Goal: Information Seeking & Learning: Learn about a topic

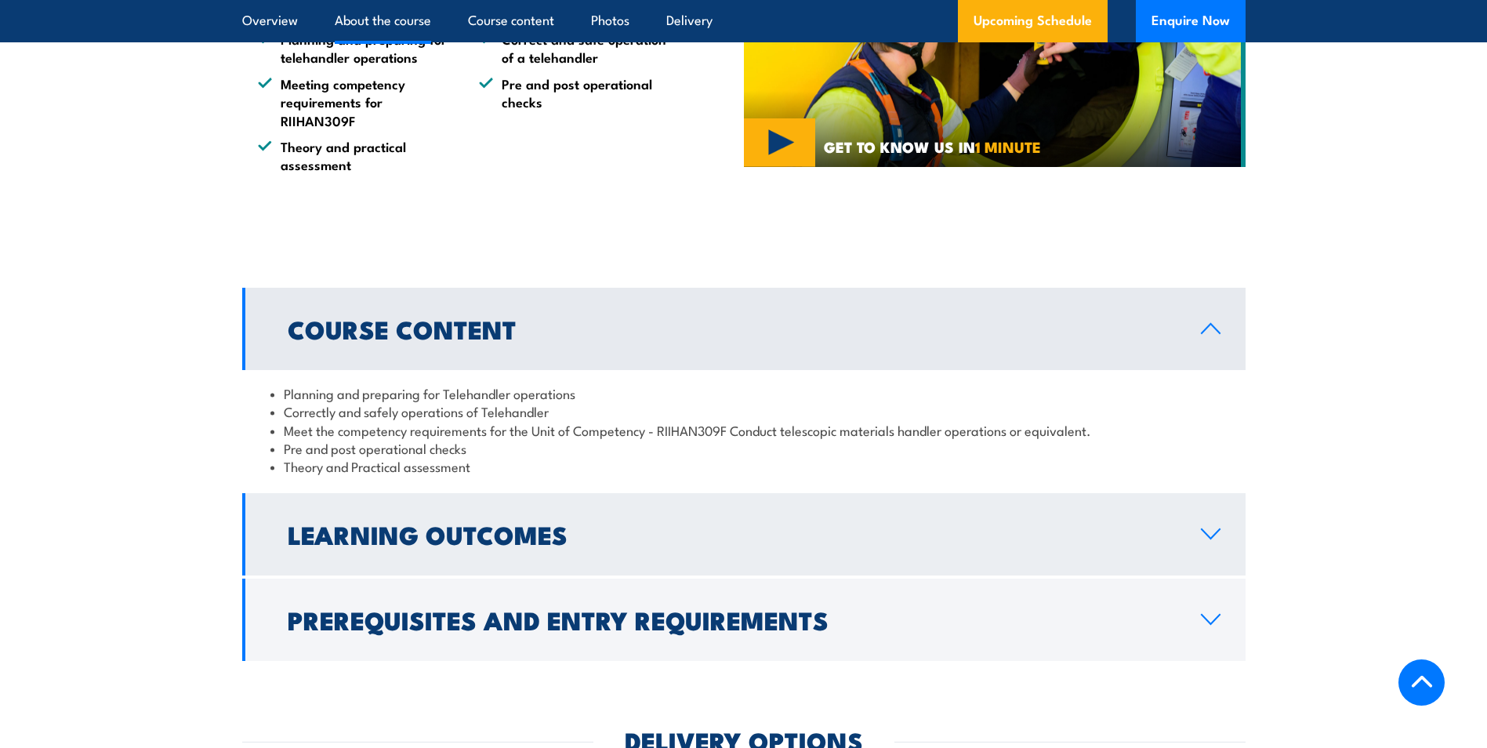
click at [674, 517] on link "Learning Outcomes" at bounding box center [743, 534] width 1003 height 82
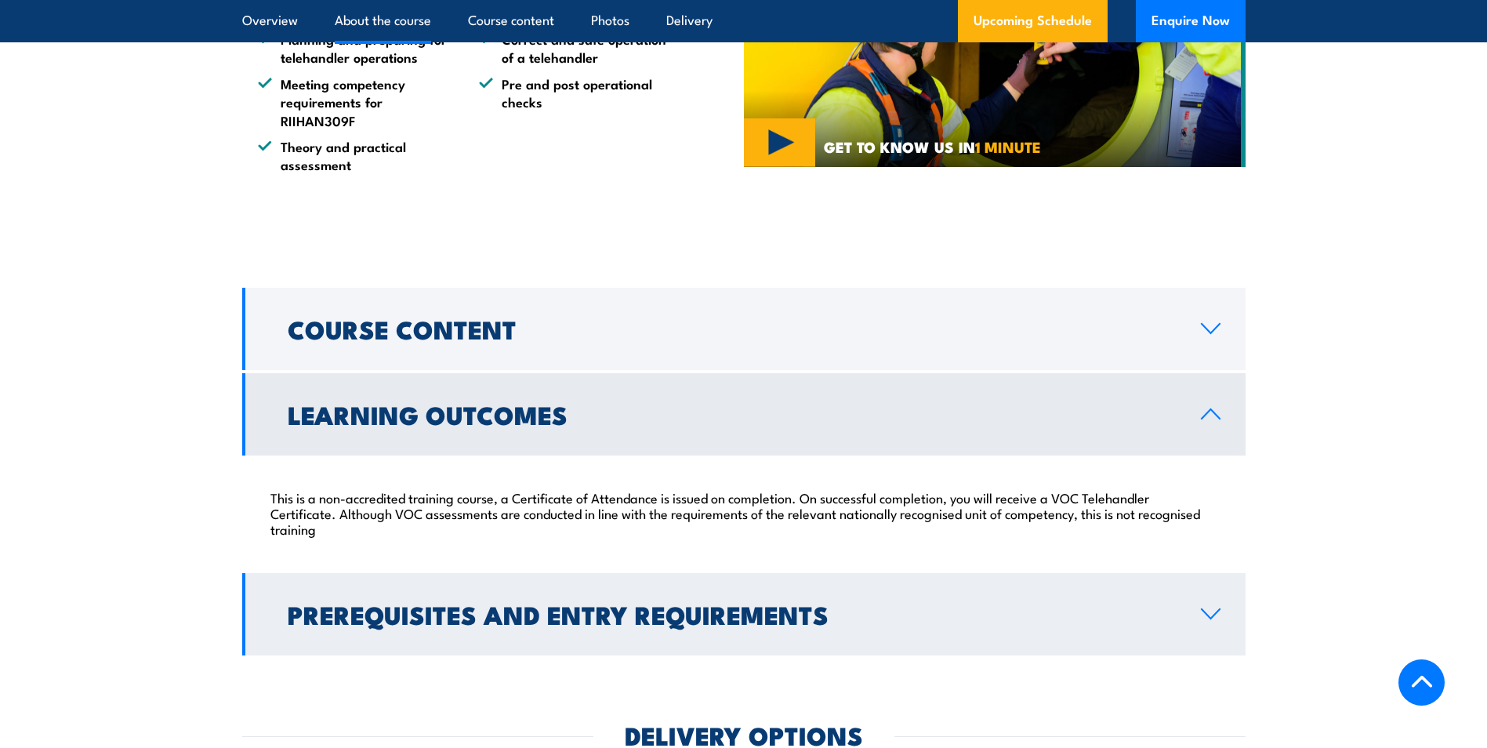
click at [735, 616] on h2 "Prerequisites and Entry Requirements" at bounding box center [732, 614] width 888 height 22
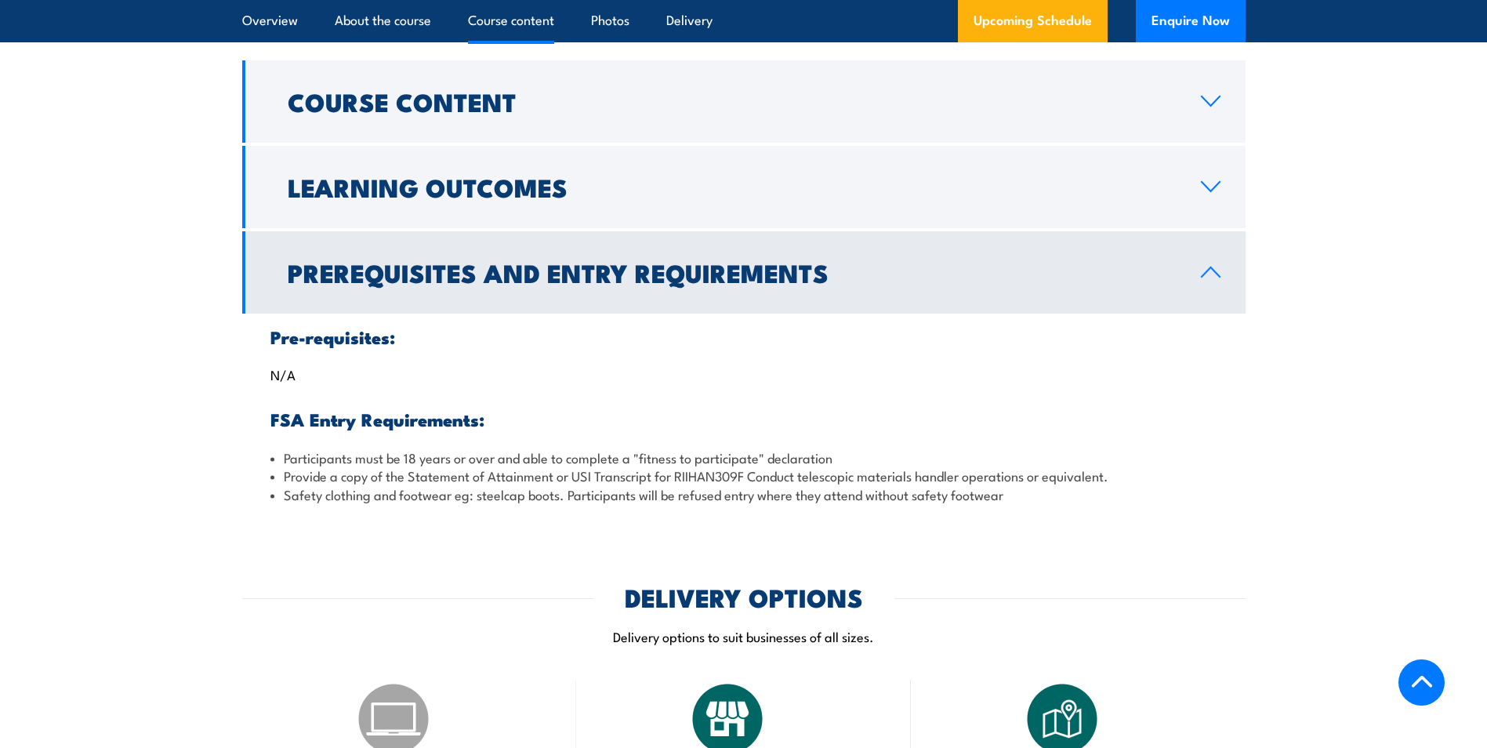
scroll to position [1307, 0]
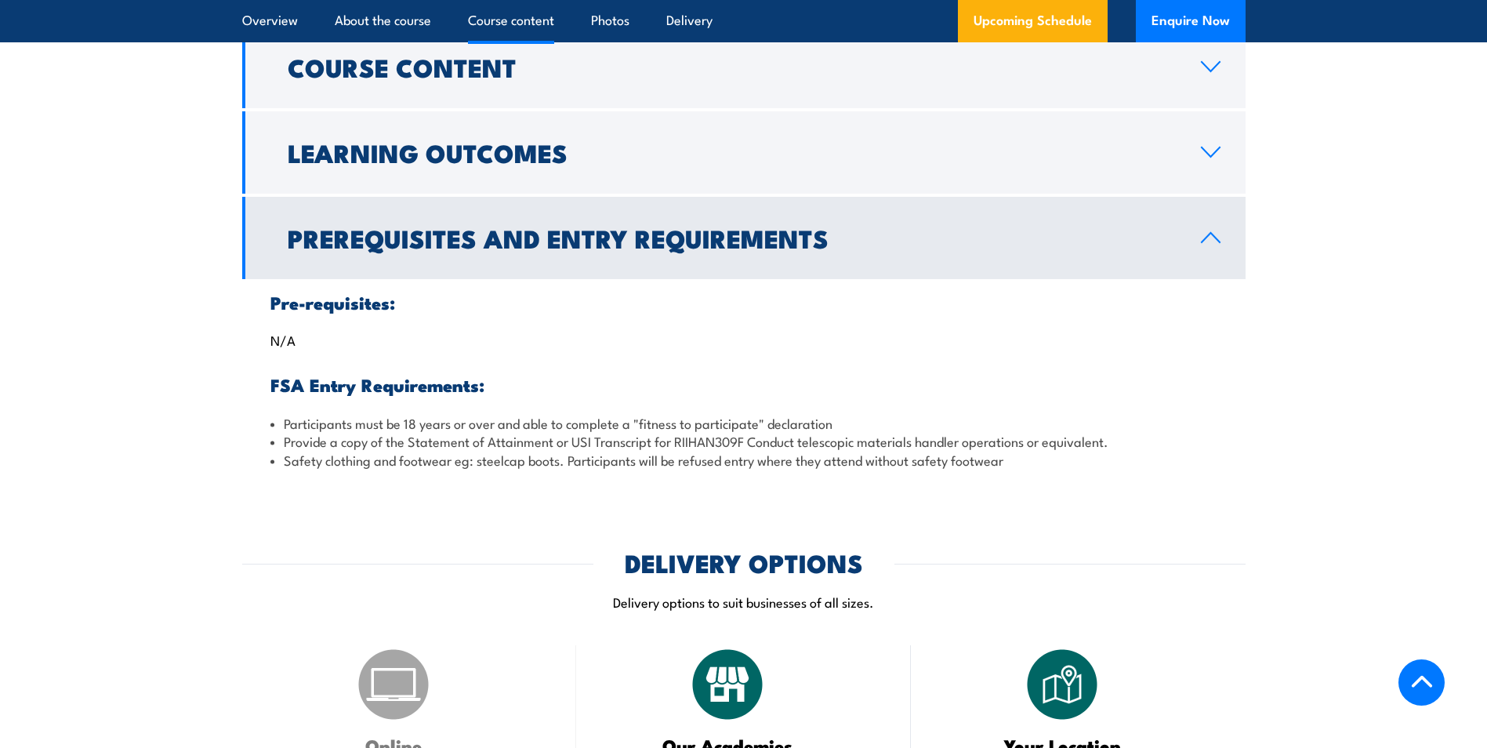
click at [794, 248] on h2 "Prerequisites and Entry Requirements" at bounding box center [732, 238] width 888 height 22
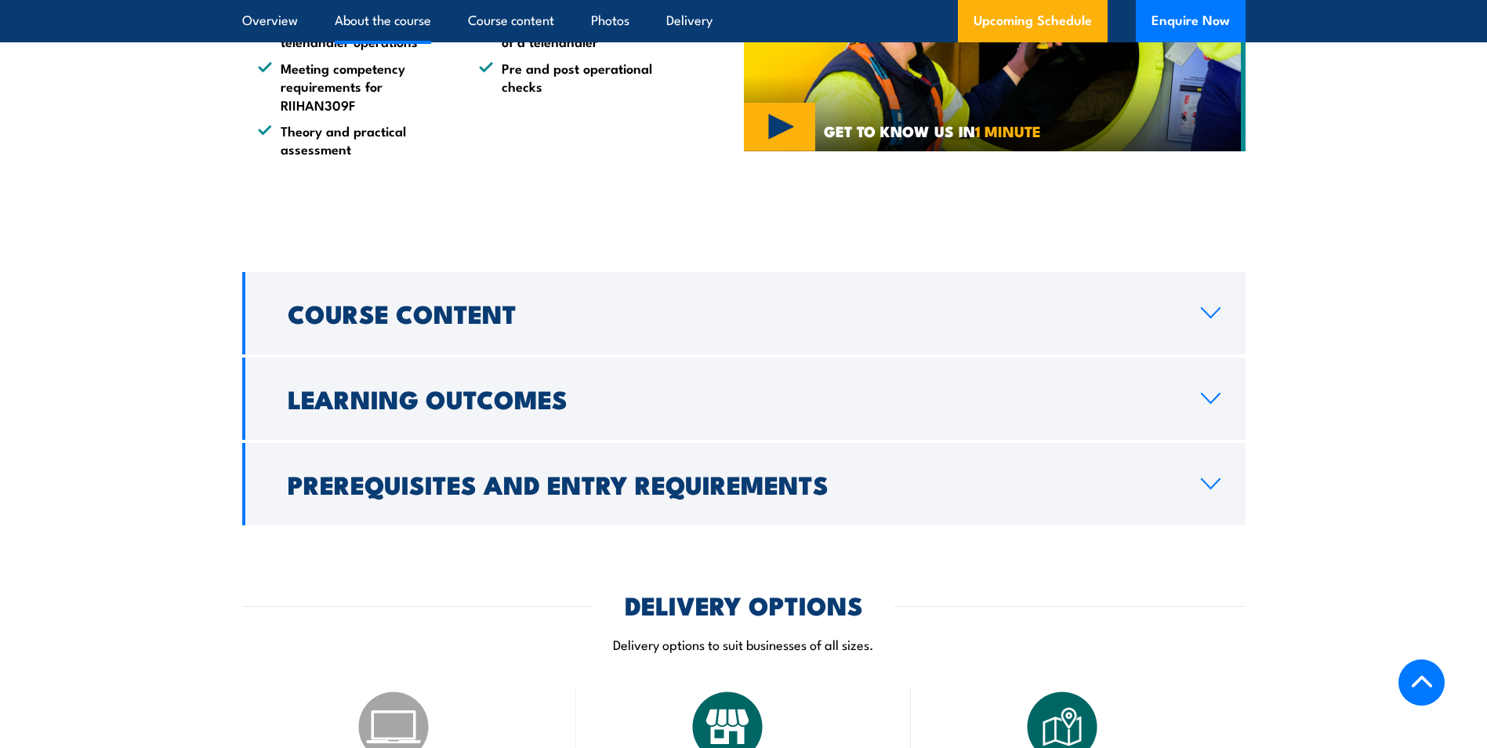
scroll to position [1045, 0]
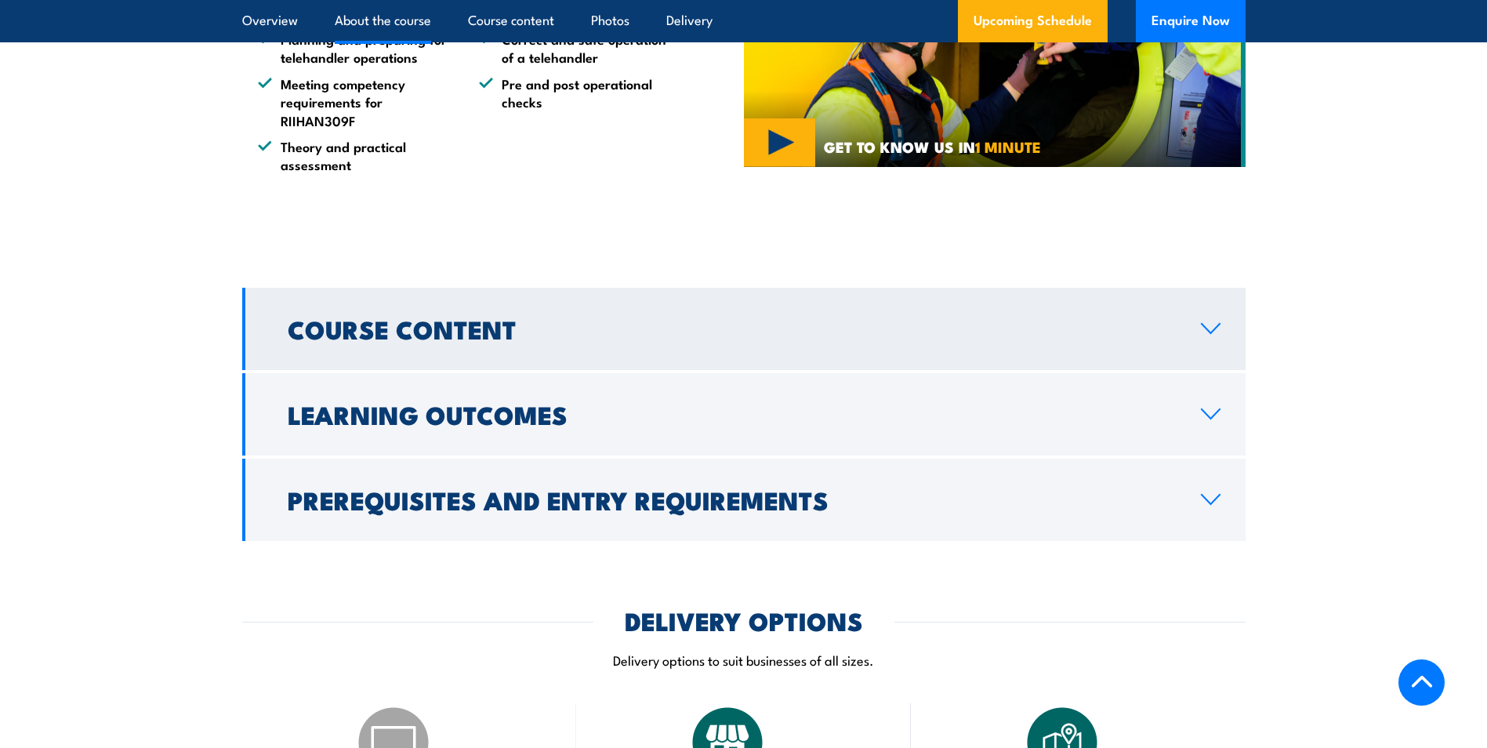
click at [525, 336] on h2 "Course Content" at bounding box center [732, 328] width 888 height 22
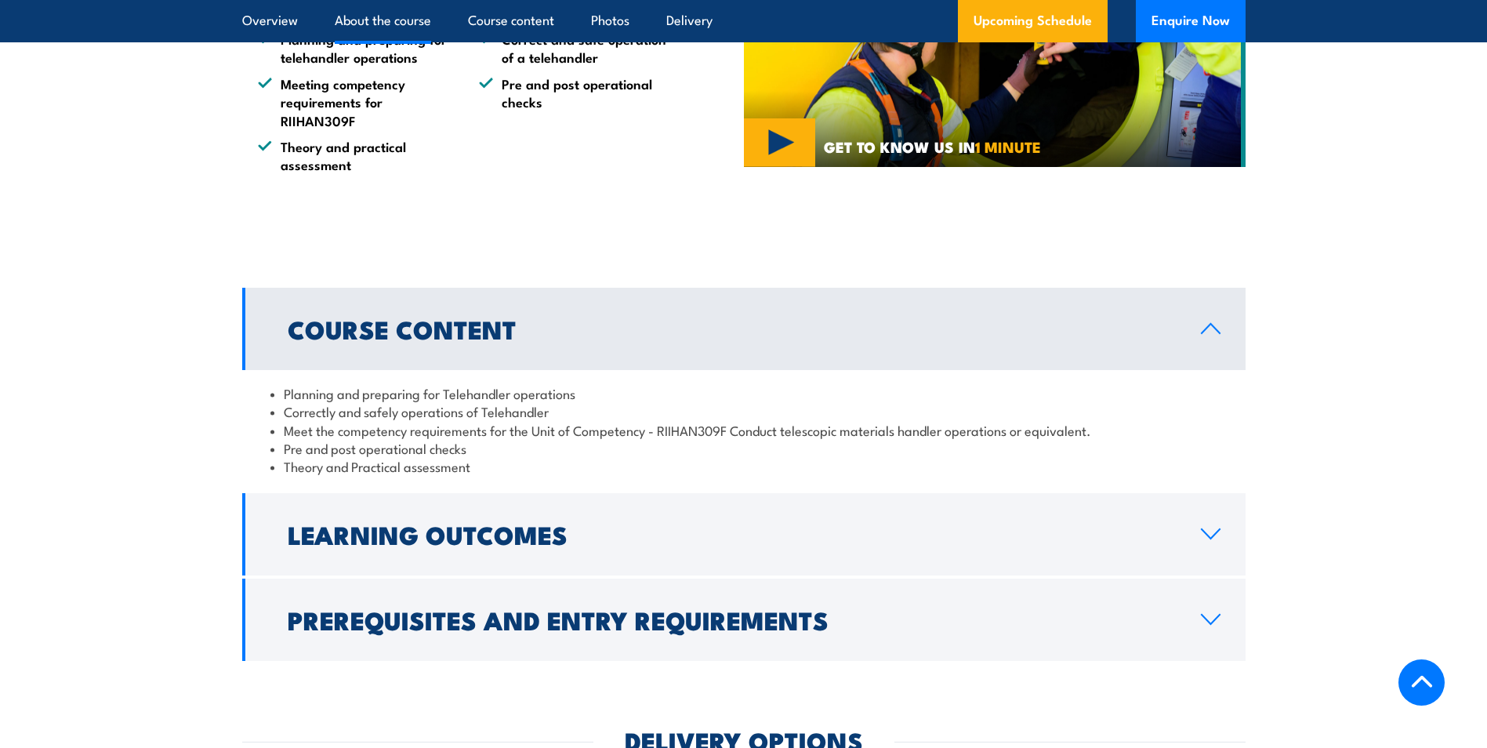
click at [524, 337] on h2 "Course Content" at bounding box center [732, 328] width 888 height 22
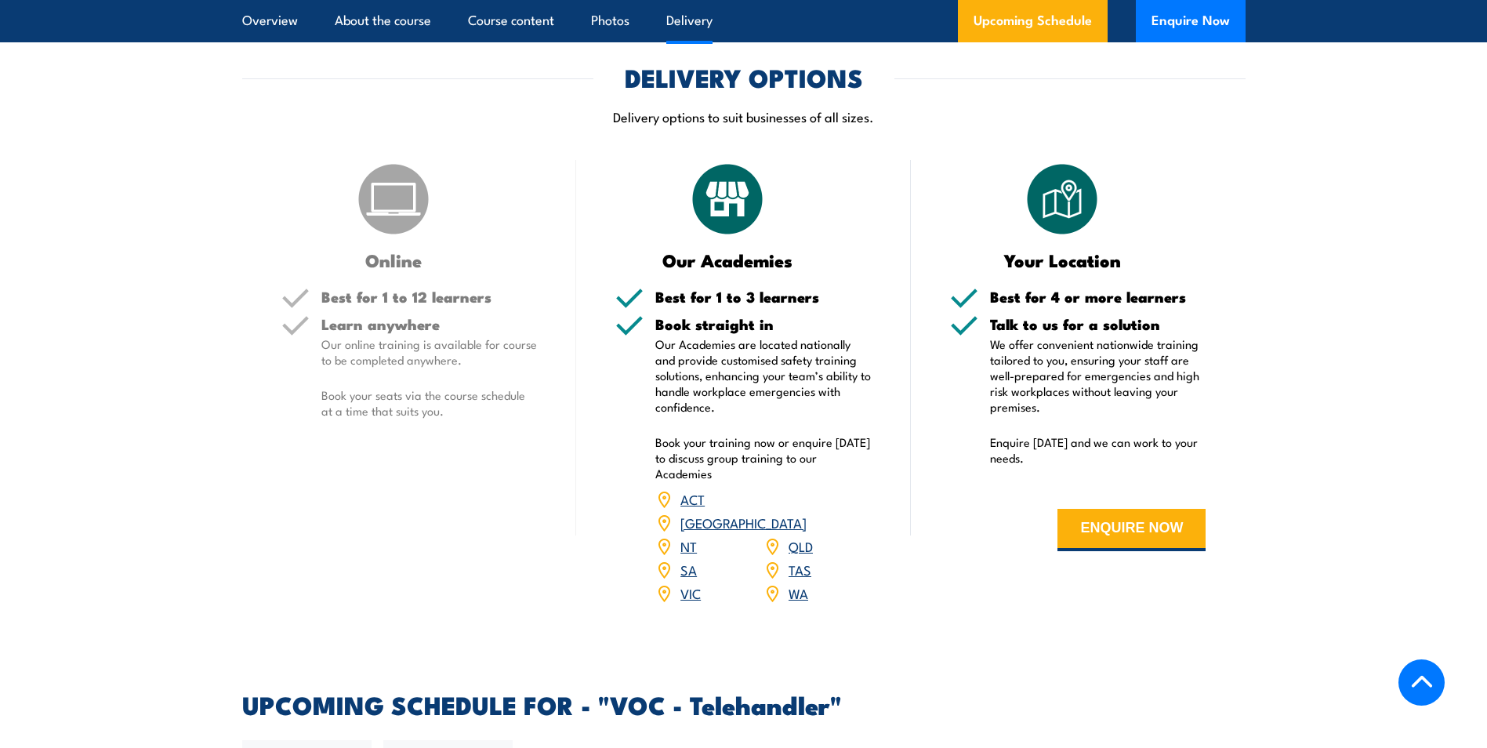
scroll to position [1568, 0]
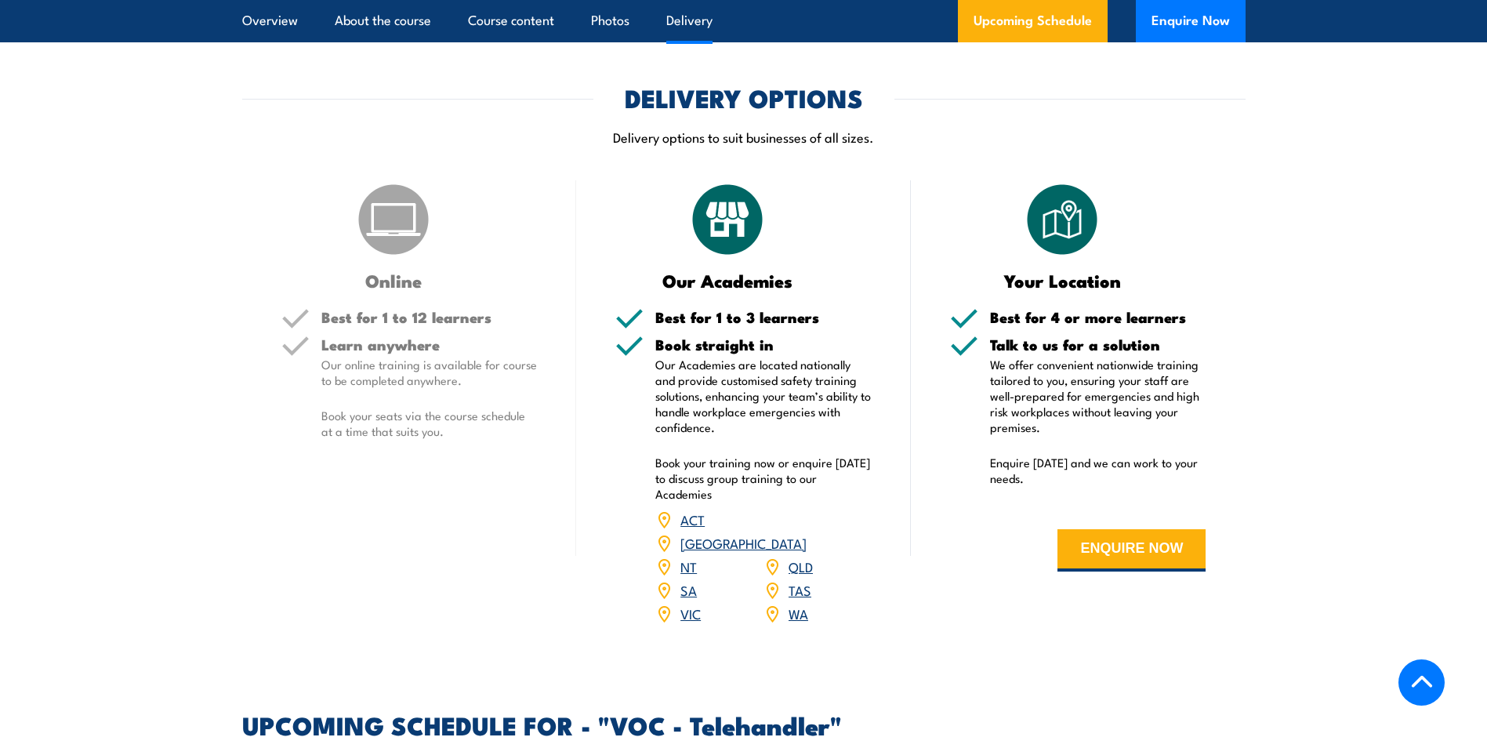
click at [796, 614] on link "WA" at bounding box center [799, 613] width 20 height 19
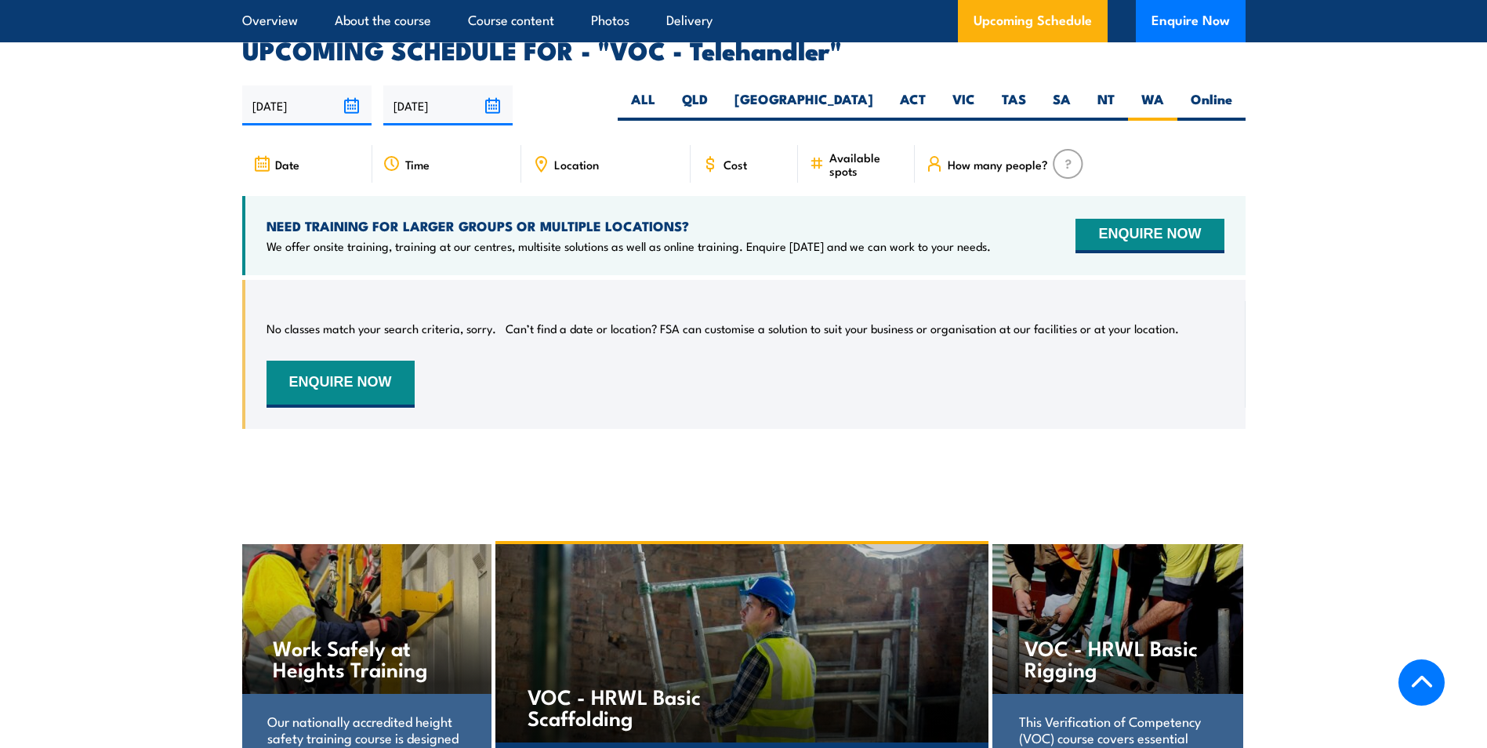
scroll to position [2135, 0]
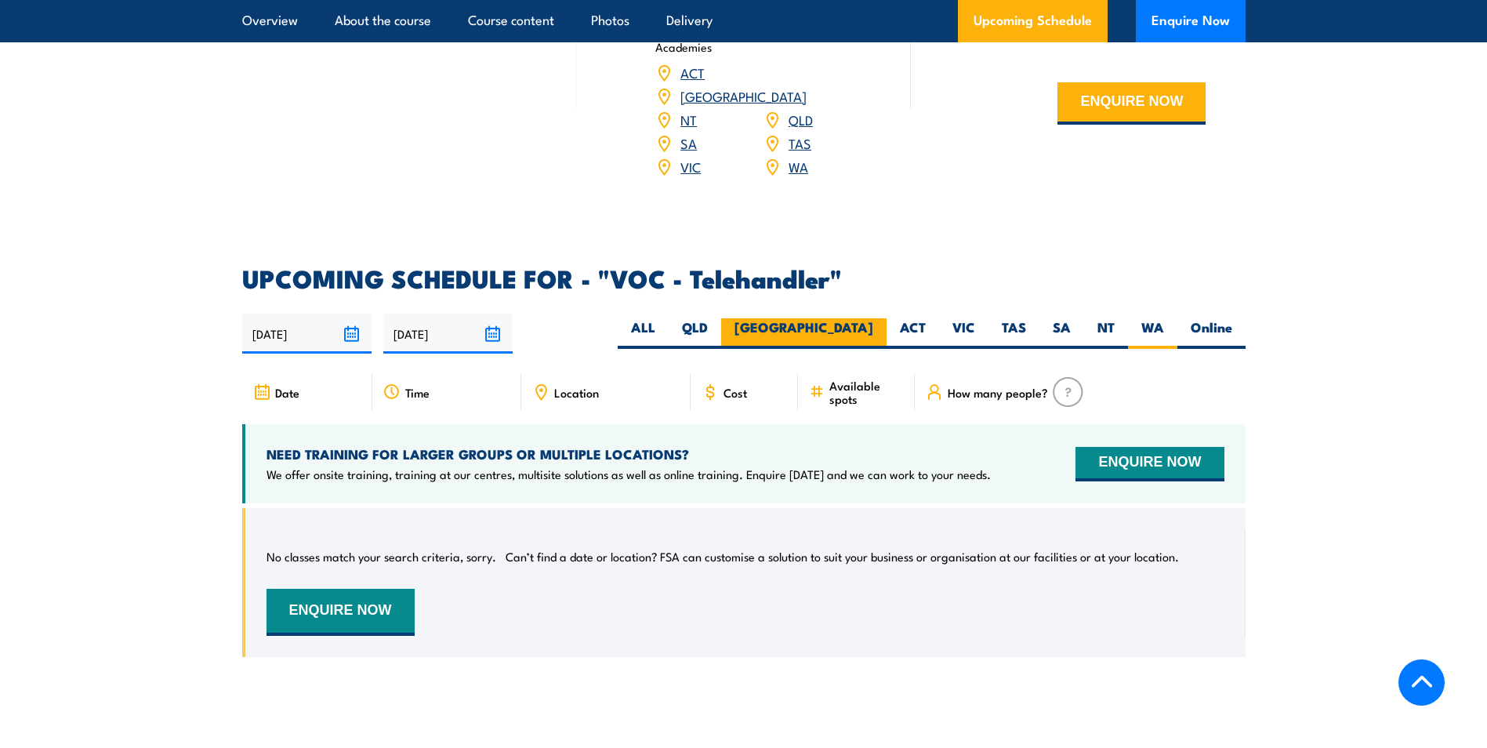
click at [885, 321] on label "[GEOGRAPHIC_DATA]" at bounding box center [803, 333] width 165 height 31
click at [883, 321] on input "[GEOGRAPHIC_DATA]" at bounding box center [878, 323] width 10 height 10
radio input "true"
